Goal: Find contact information: Find contact information

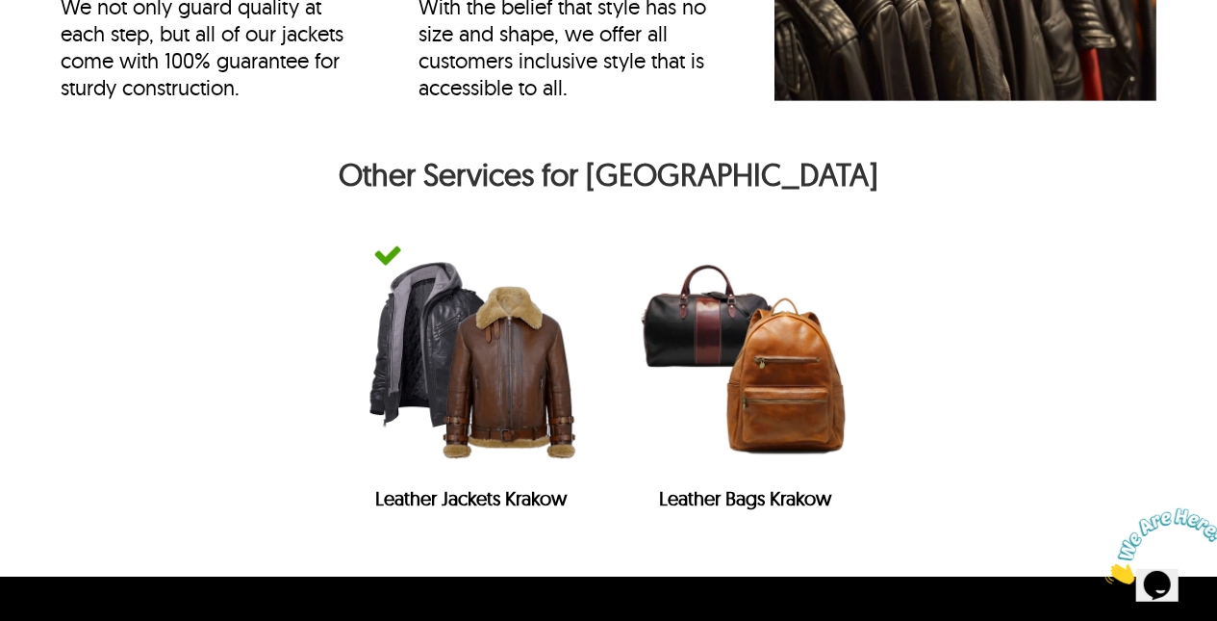
scroll to position [7749, 0]
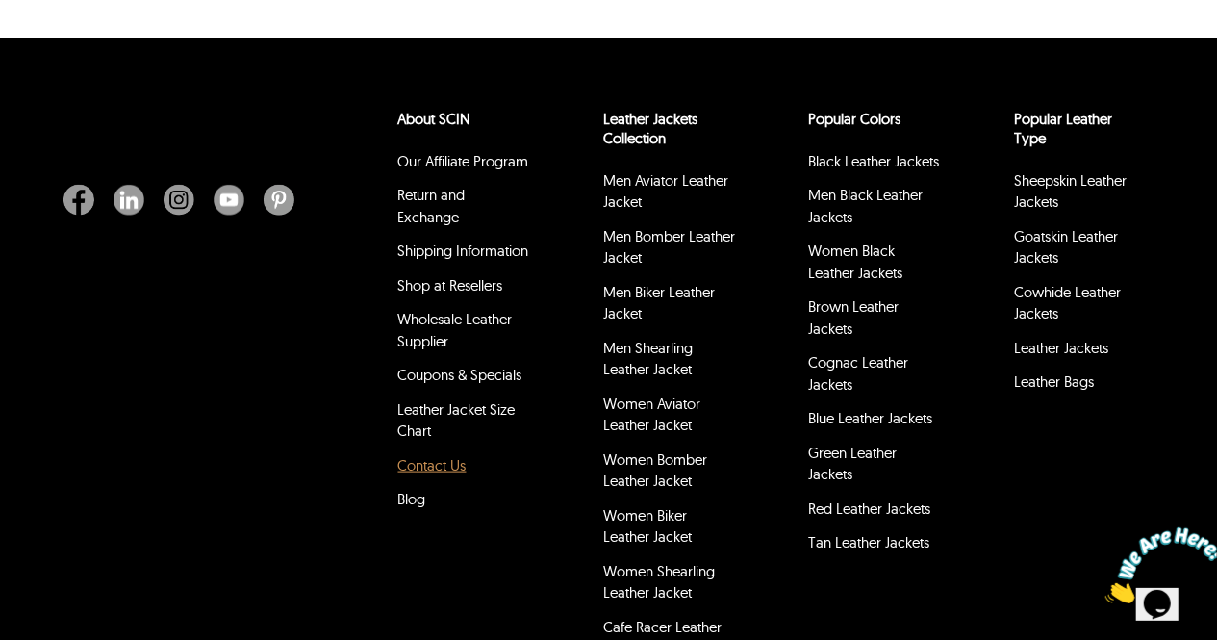
click at [443, 456] on link "Contact Us" at bounding box center [432, 465] width 68 height 18
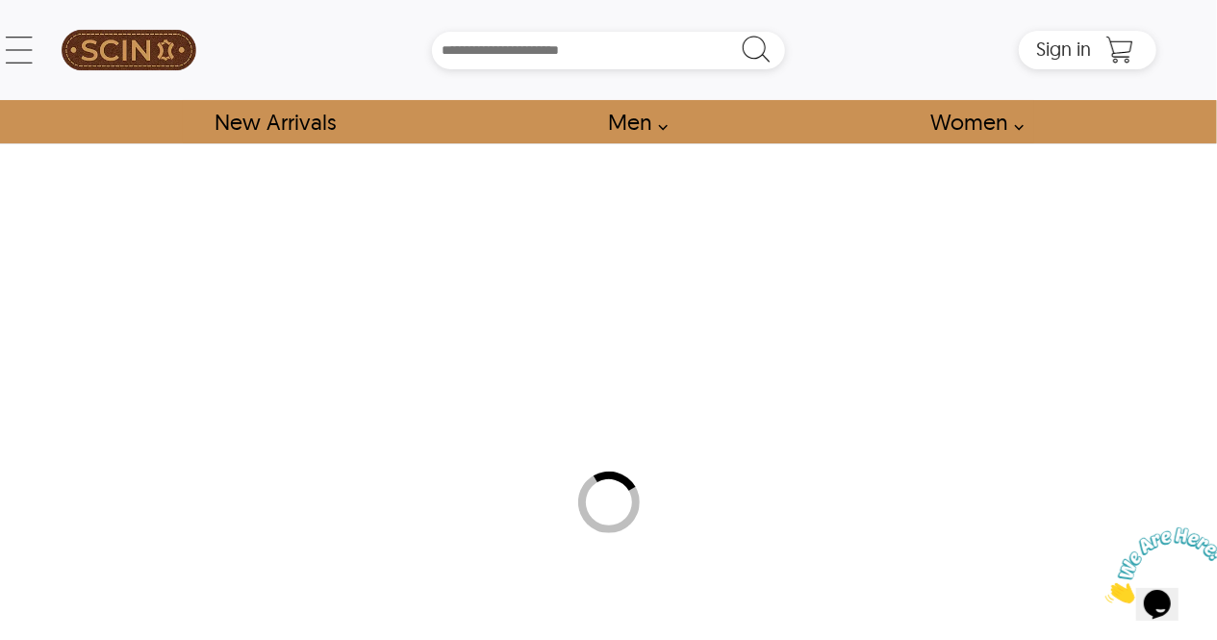
scroll to position [1, 0]
click at [160, 53] on img at bounding box center [129, 49] width 135 height 81
